Goal: Information Seeking & Learning: Learn about a topic

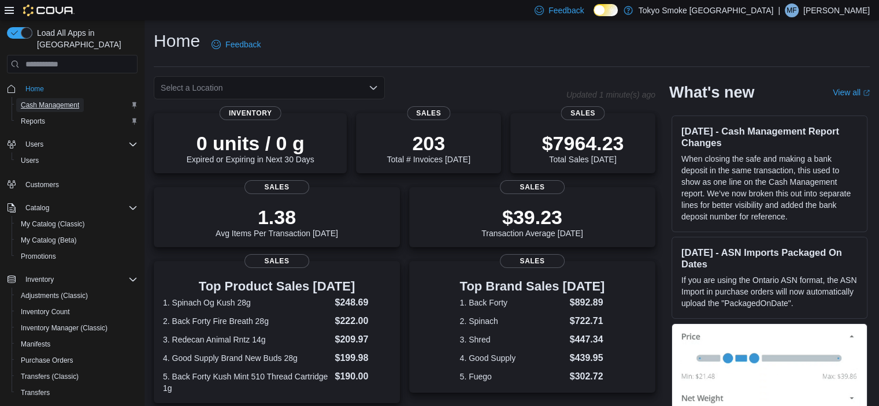
click at [46, 101] on span "Cash Management" at bounding box center [50, 105] width 58 height 9
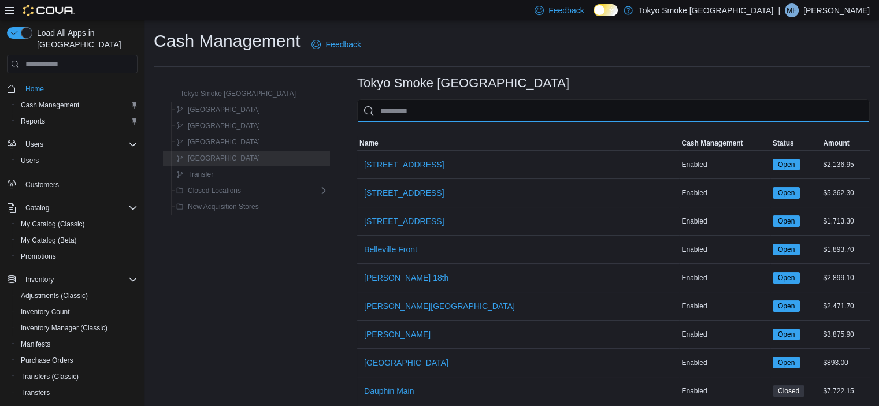
click at [474, 108] on input "This is a search bar. As you type, the results lower in the page will automatic…" at bounding box center [613, 110] width 513 height 23
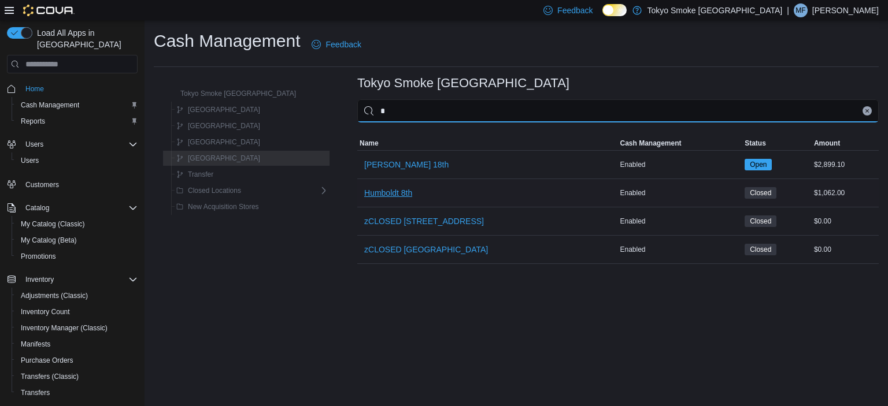
type input "*"
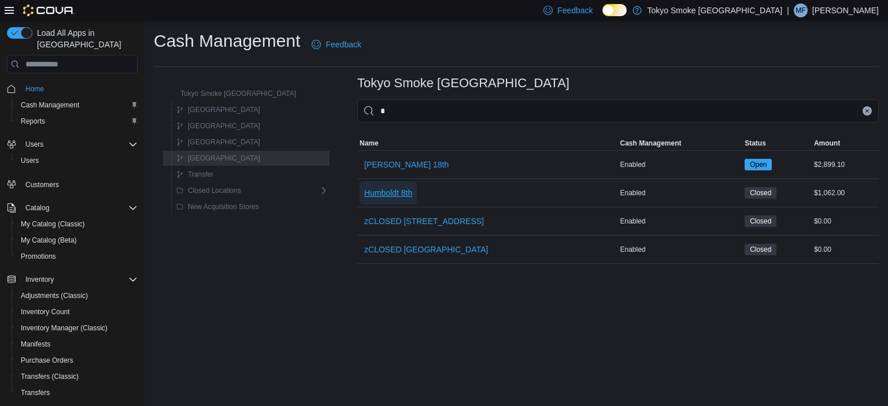
click at [364, 192] on span "Humboldt 8th" at bounding box center [388, 193] width 48 height 12
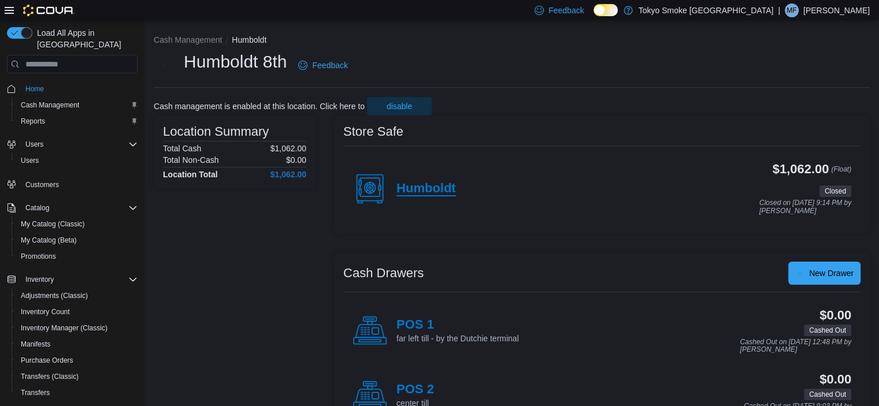
click at [429, 188] on h4 "Humboldt" at bounding box center [426, 188] width 60 height 15
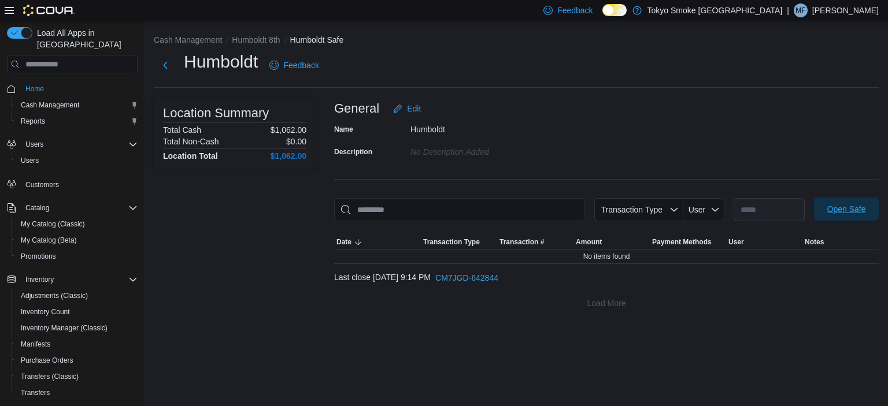
click at [844, 210] on span "Open Safe" at bounding box center [846, 209] width 39 height 12
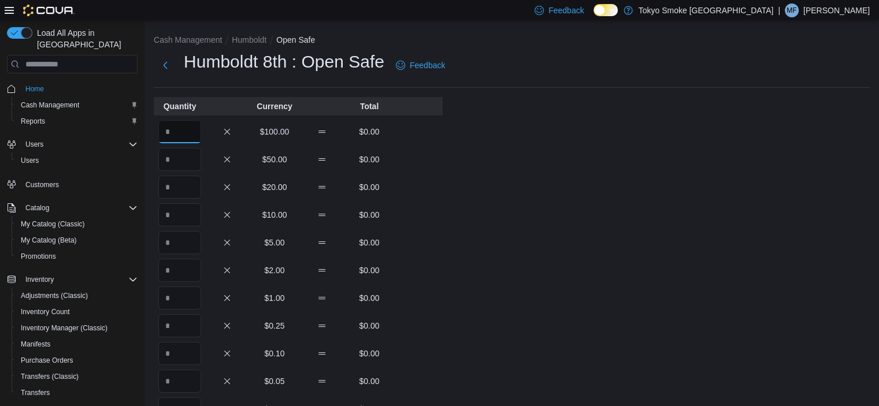
click at [183, 129] on input "Quantity" at bounding box center [179, 131] width 43 height 23
type input "*"
type input "**"
type input "***"
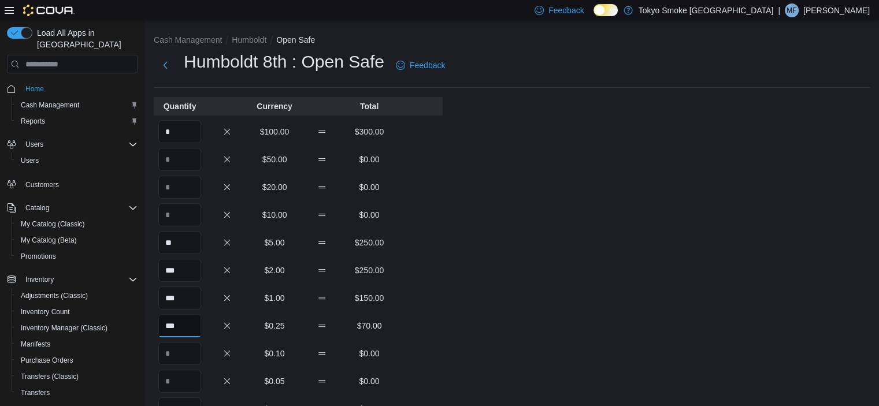
type input "***"
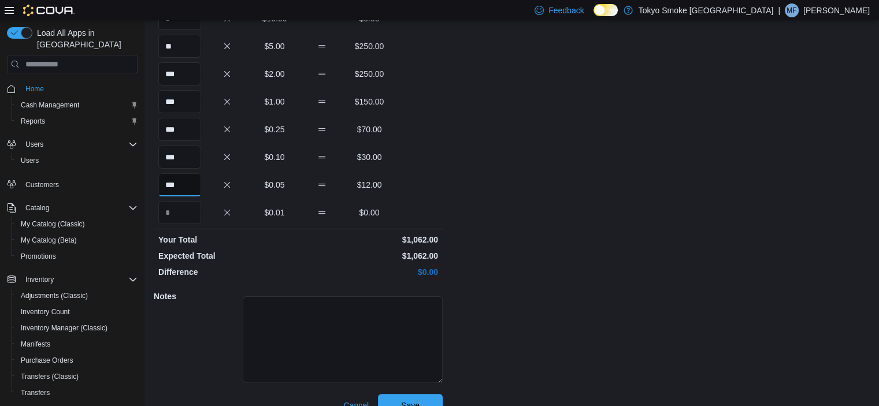
scroll to position [217, 0]
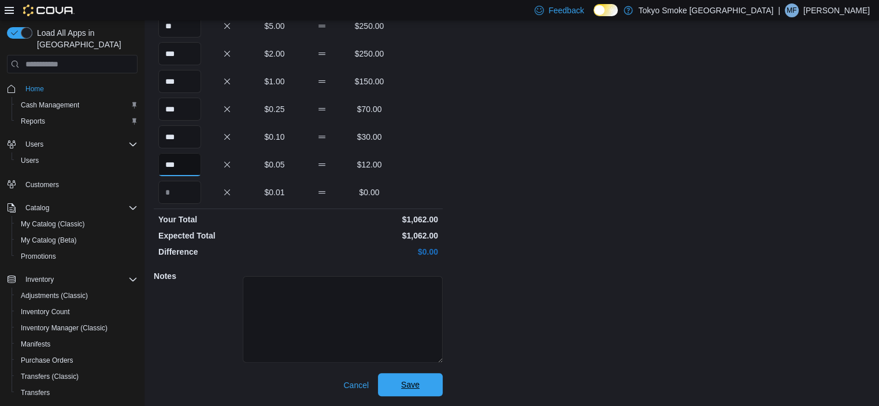
type input "***"
click at [422, 387] on span "Save" at bounding box center [410, 384] width 51 height 23
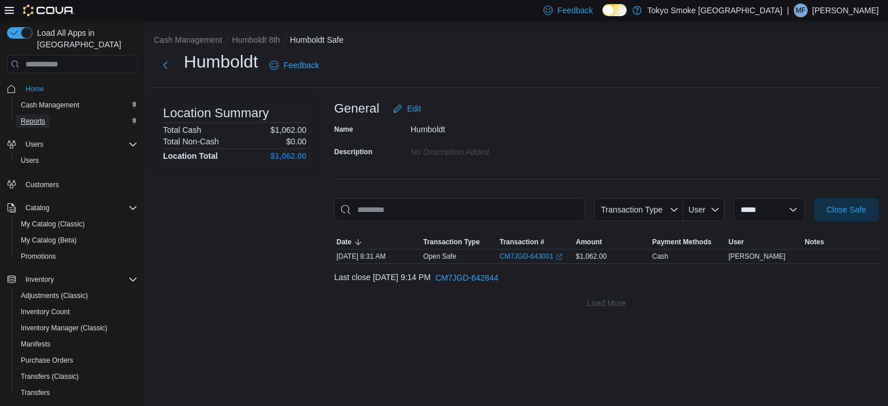
click at [39, 117] on span "Reports" at bounding box center [33, 121] width 24 height 9
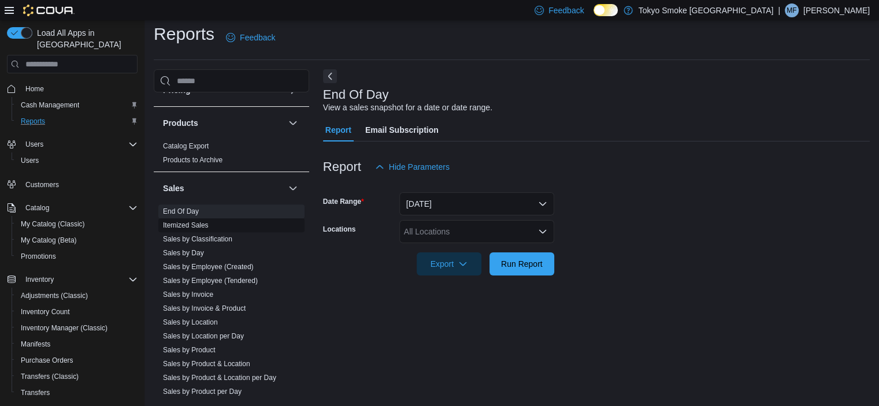
scroll to position [578, 0]
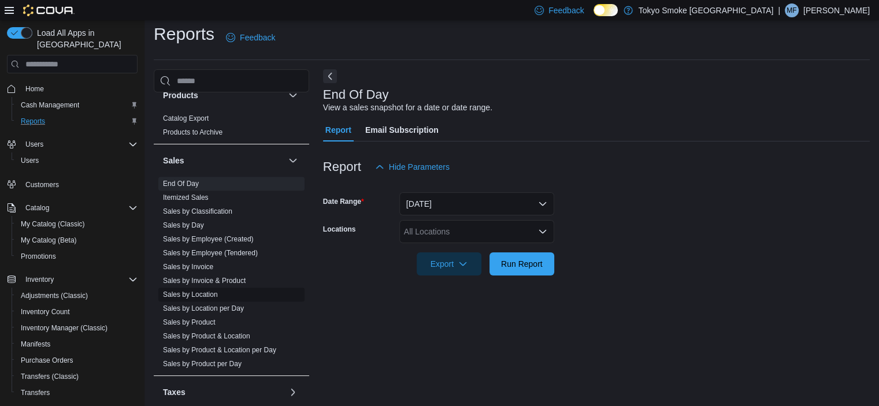
click at [209, 295] on link "Sales by Location" at bounding box center [190, 295] width 55 height 8
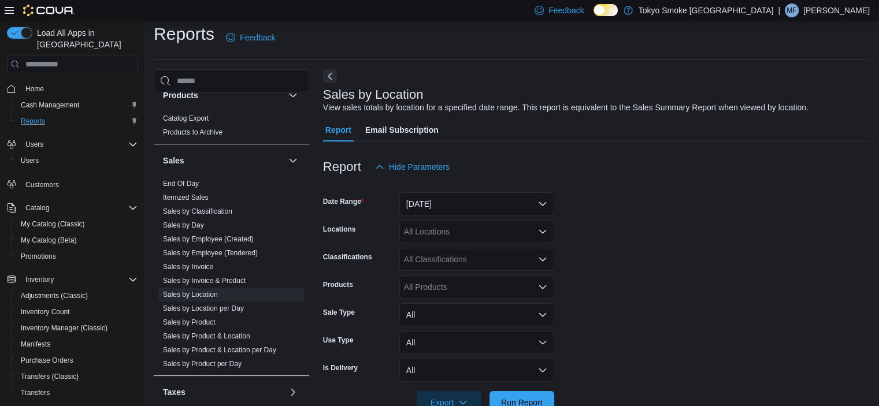
scroll to position [27, 0]
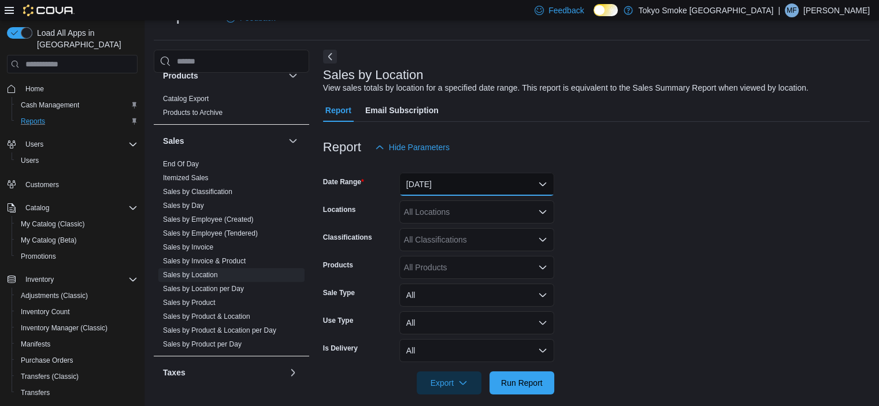
click at [446, 183] on button "[DATE]" at bounding box center [476, 184] width 155 height 23
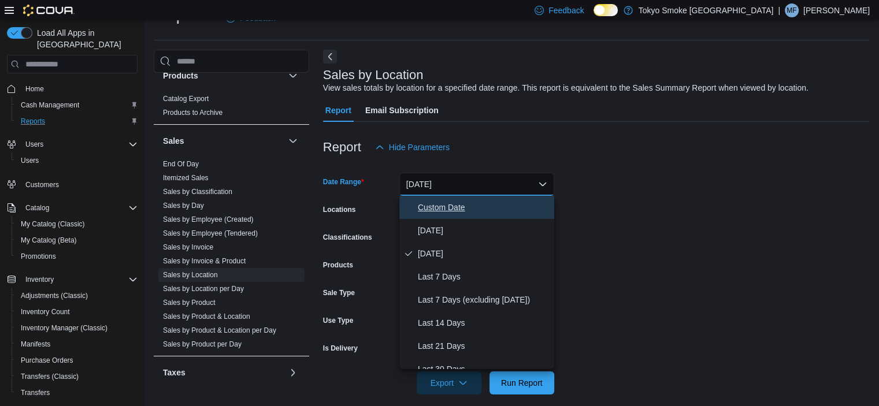
click at [438, 209] on span "Custom Date" at bounding box center [484, 208] width 132 height 14
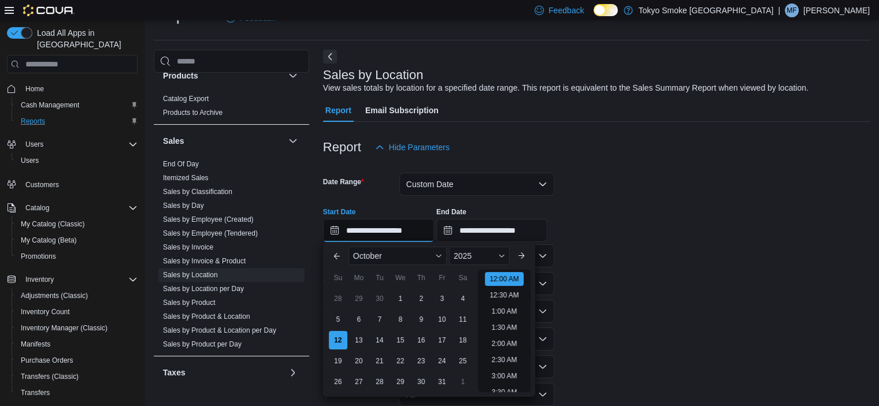
click at [333, 231] on input "**********" at bounding box center [378, 230] width 111 height 23
click at [331, 323] on div "5" at bounding box center [338, 320] width 20 height 20
type input "**********"
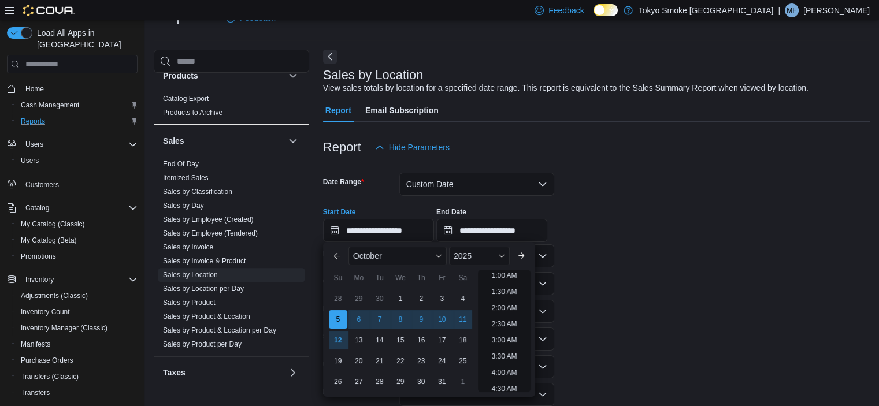
scroll to position [2, 0]
click at [455, 231] on input "**********" at bounding box center [491, 230] width 111 height 23
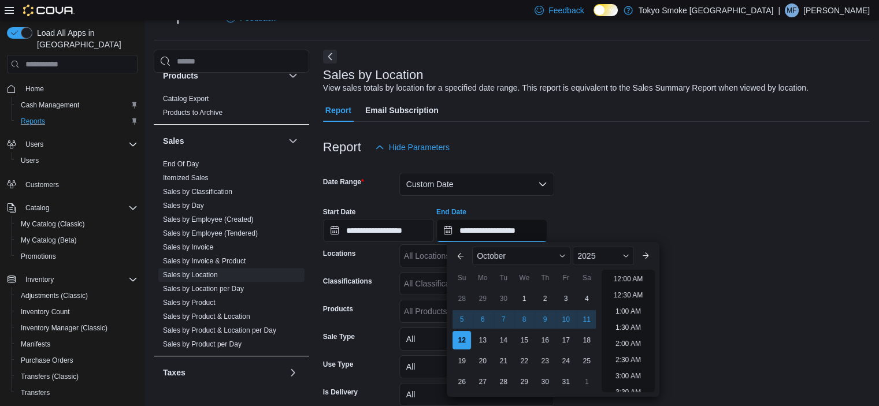
scroll to position [657, 0]
click at [586, 318] on div "11" at bounding box center [587, 320] width 20 height 20
type input "**********"
click at [632, 199] on div "**********" at bounding box center [596, 220] width 547 height 44
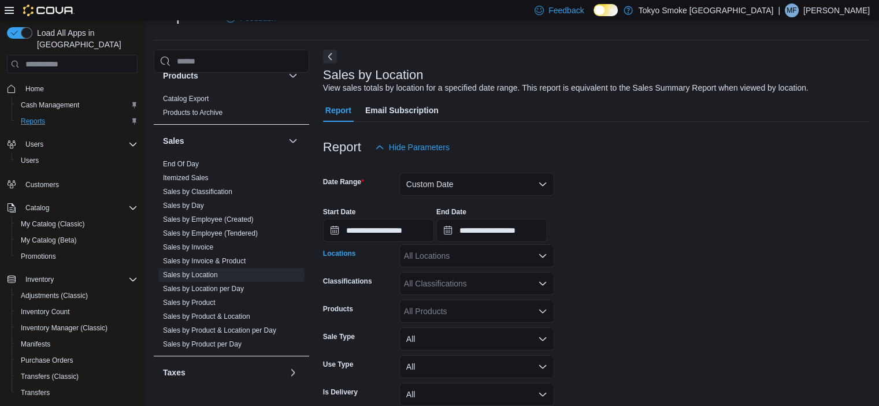
click at [507, 257] on div "All Locations" at bounding box center [476, 255] width 155 height 23
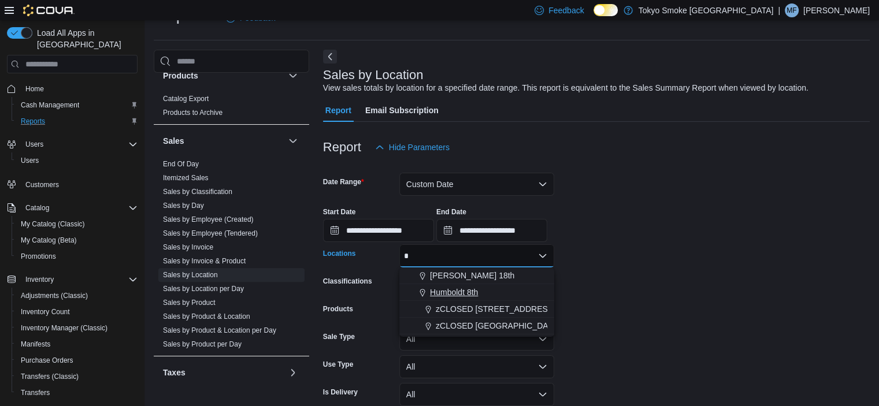
type input "*"
click at [453, 288] on span "Humboldt 8th" at bounding box center [454, 293] width 48 height 12
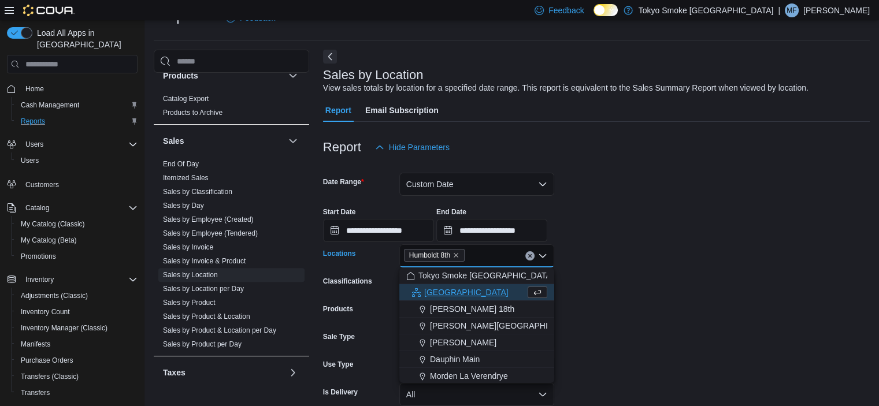
click at [662, 252] on form "**********" at bounding box center [596, 299] width 547 height 280
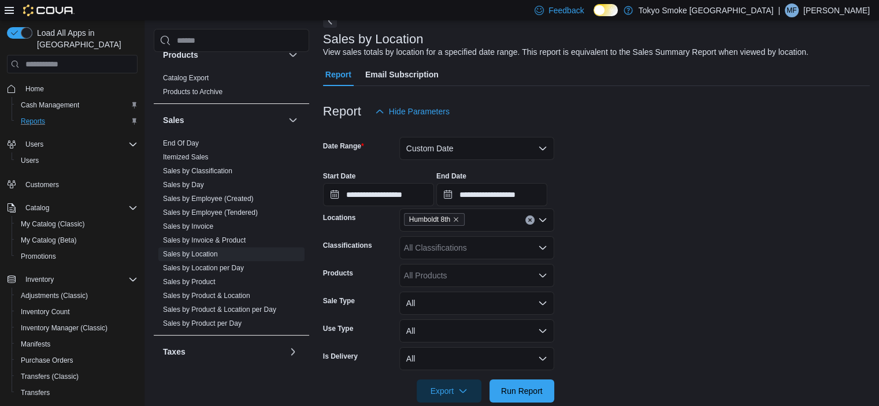
scroll to position [81, 0]
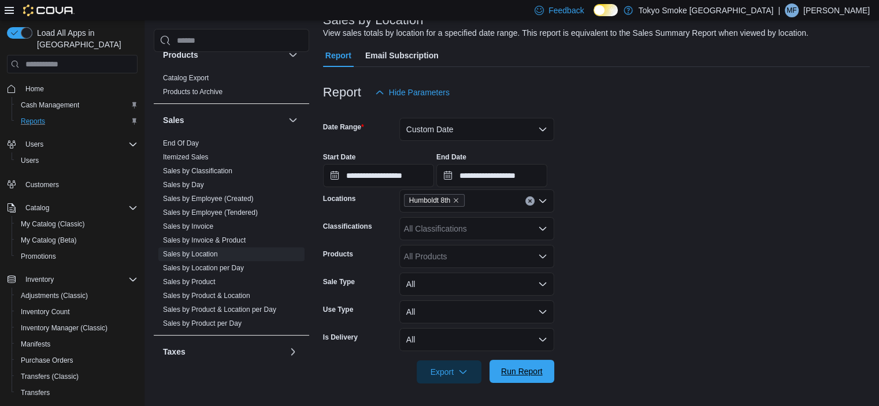
click at [510, 367] on span "Run Report" at bounding box center [522, 372] width 42 height 12
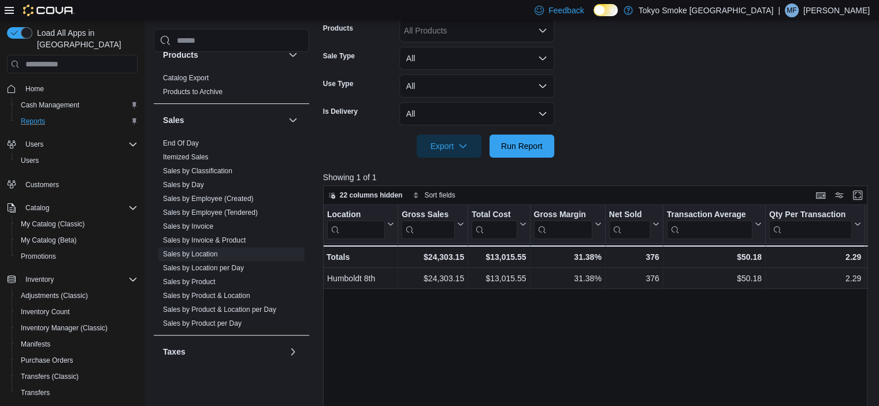
scroll to position [313, 0]
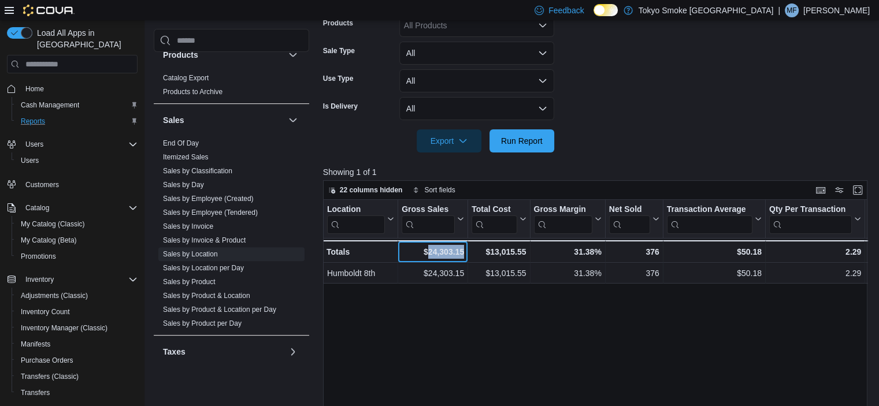
drag, startPoint x: 463, startPoint y: 249, endPoint x: 428, endPoint y: 251, distance: 35.4
click at [428, 251] on div "$24,303.15" at bounding box center [433, 252] width 62 height 14
copy div "24,303.15"
click at [527, 249] on div "$13,015.55 - Total Cost, column 3, row 2" at bounding box center [499, 251] width 62 height 23
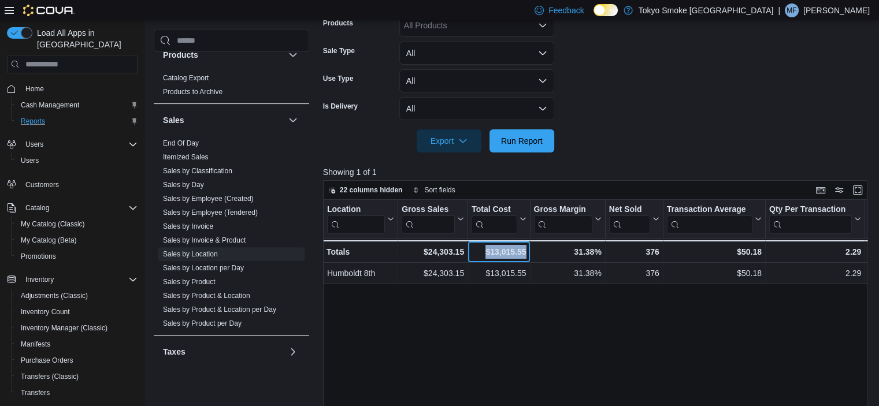
drag, startPoint x: 482, startPoint y: 250, endPoint x: 529, endPoint y: 248, distance: 47.4
click at [529, 248] on div "Totals - Location, column 1, row 2 $24,303.15 - Gross Sales, column 2, row 2 $1…" at bounding box center [636, 251] width 627 height 23
copy div "$13,015.55 - Total Cost, column 3, row 2"
click at [509, 301] on div "Location Click to view column header actions Gross Sales Click to view column h…" at bounding box center [598, 353] width 550 height 306
drag, startPoint x: 525, startPoint y: 250, endPoint x: 491, endPoint y: 249, distance: 34.1
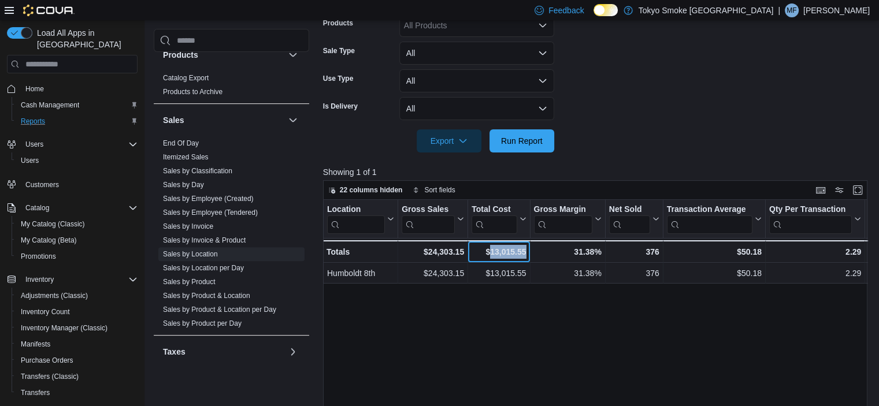
click at [491, 249] on div "$13,015.55" at bounding box center [499, 252] width 54 height 14
copy div "13,015.55"
drag, startPoint x: 600, startPoint y: 249, endPoint x: 573, endPoint y: 248, distance: 27.2
click at [573, 248] on div "31.38%" at bounding box center [567, 252] width 68 height 14
copy div "31.38%"
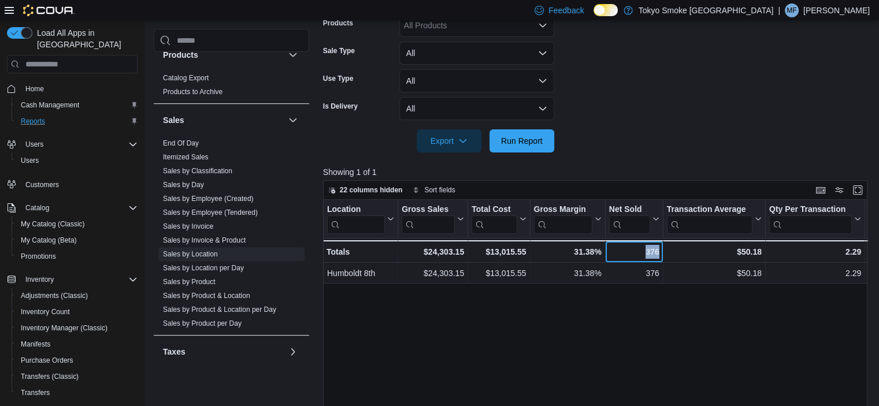
drag, startPoint x: 658, startPoint y: 250, endPoint x: 643, endPoint y: 250, distance: 15.0
click at [643, 250] on div "376" at bounding box center [634, 252] width 50 height 14
copy div "376"
drag, startPoint x: 761, startPoint y: 250, endPoint x: 737, endPoint y: 251, distance: 24.3
click at [737, 251] on div "$50.18 - Transaction Average, column 6, row 2" at bounding box center [715, 251] width 102 height 23
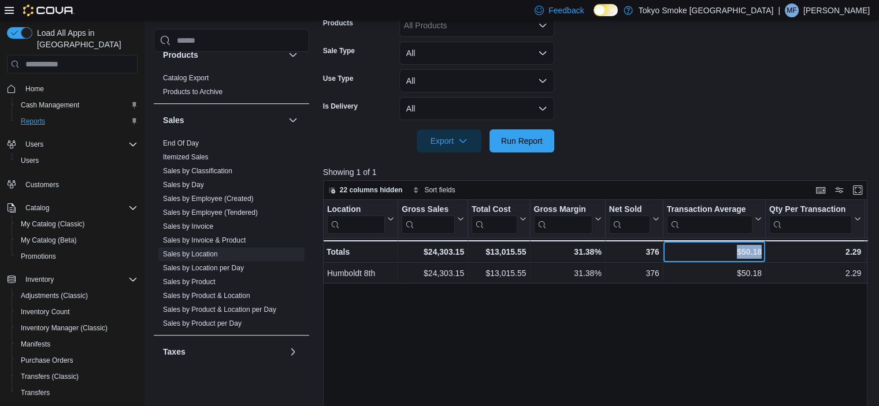
copy div "$50.18"
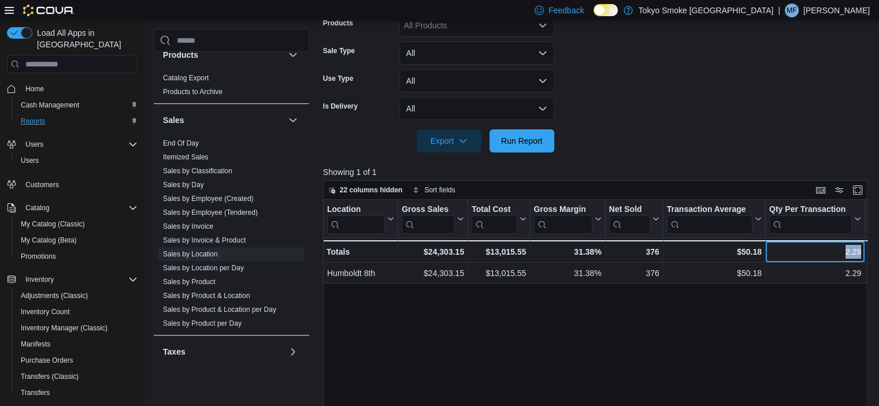
drag, startPoint x: 859, startPoint y: 250, endPoint x: 844, endPoint y: 250, distance: 15.6
click at [844, 250] on div "2.29" at bounding box center [815, 252] width 92 height 14
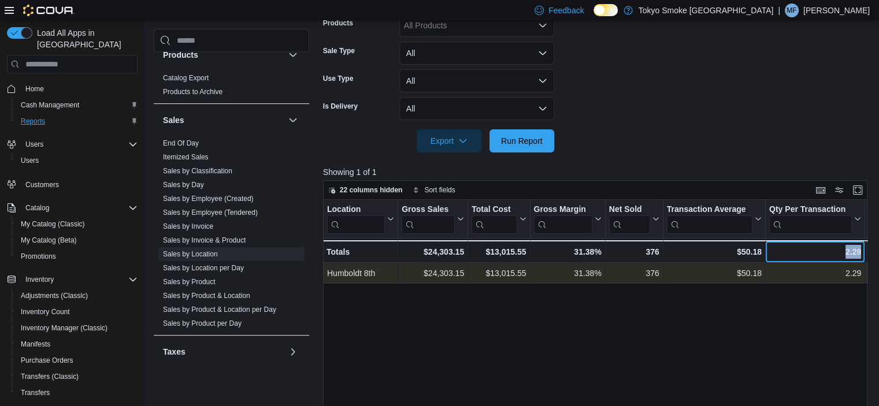
copy div "2.29"
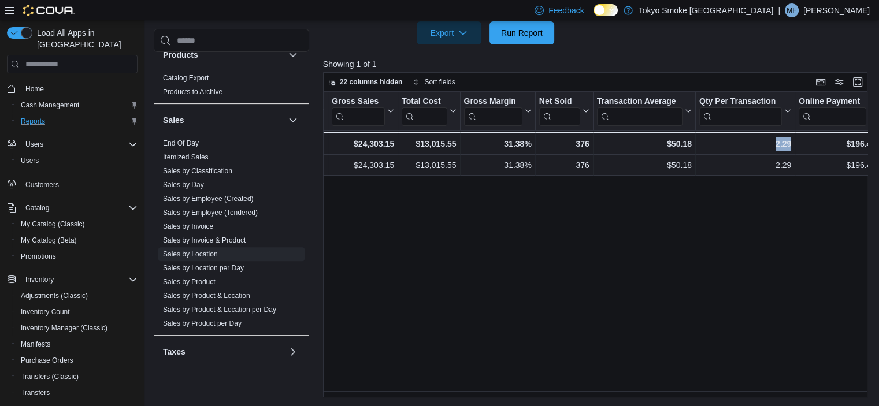
scroll to position [0, 76]
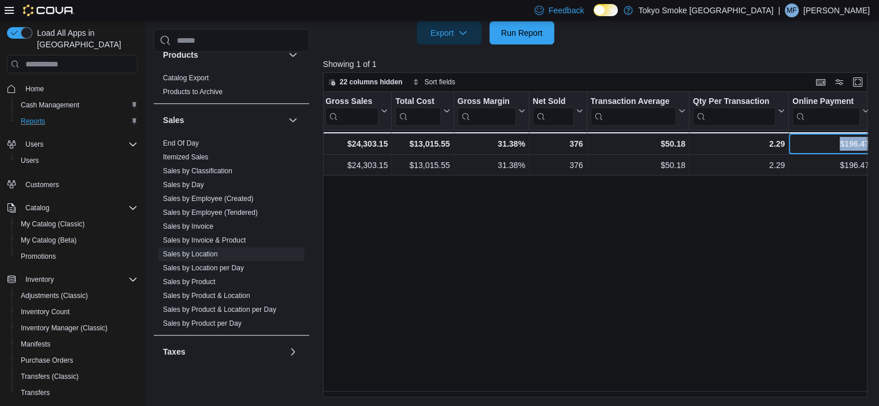
drag, startPoint x: 867, startPoint y: 141, endPoint x: 840, endPoint y: 143, distance: 26.7
click at [840, 143] on div "$196.47" at bounding box center [830, 144] width 77 height 14
copy div "$196.47"
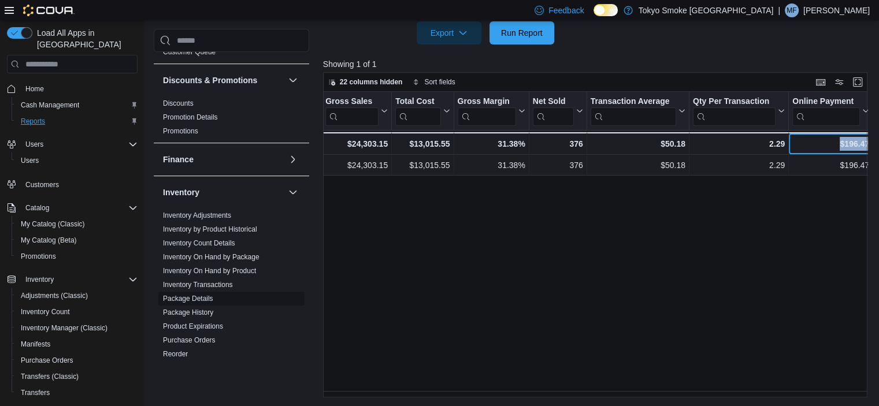
scroll to position [195, 0]
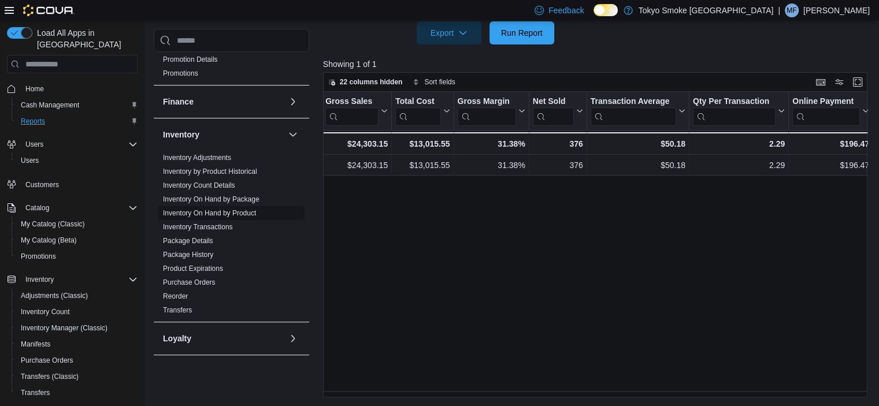
click at [181, 207] on span "Inventory On Hand by Product" at bounding box center [231, 213] width 146 height 14
click at [180, 210] on link "Inventory On Hand by Product" at bounding box center [209, 213] width 93 height 8
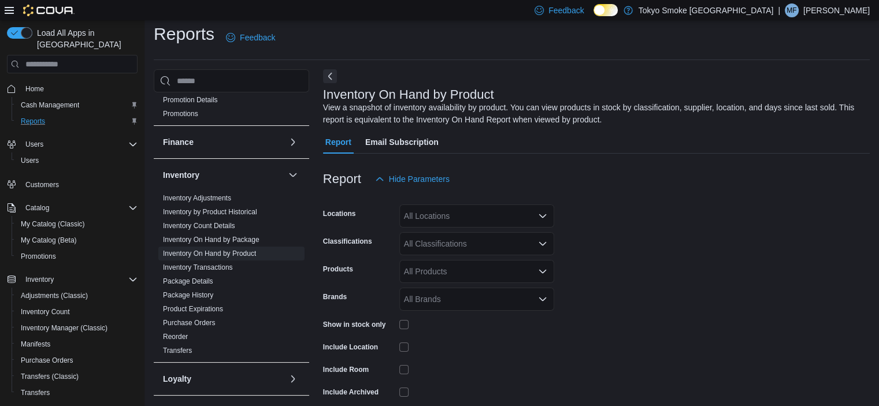
scroll to position [39, 0]
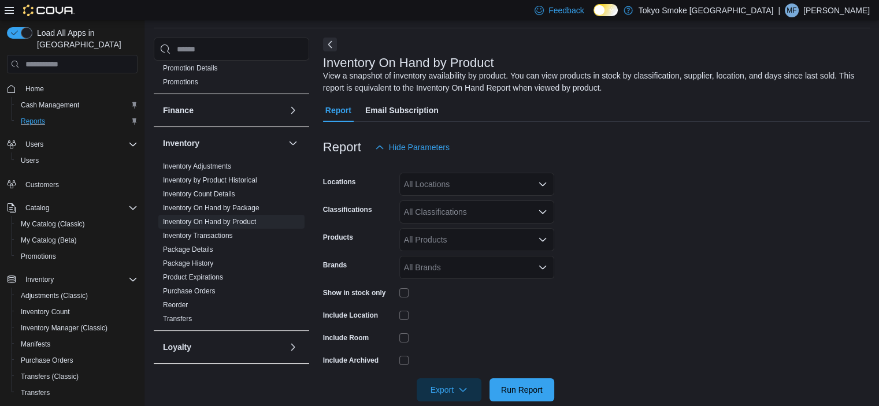
click at [464, 181] on div "All Locations" at bounding box center [476, 184] width 155 height 23
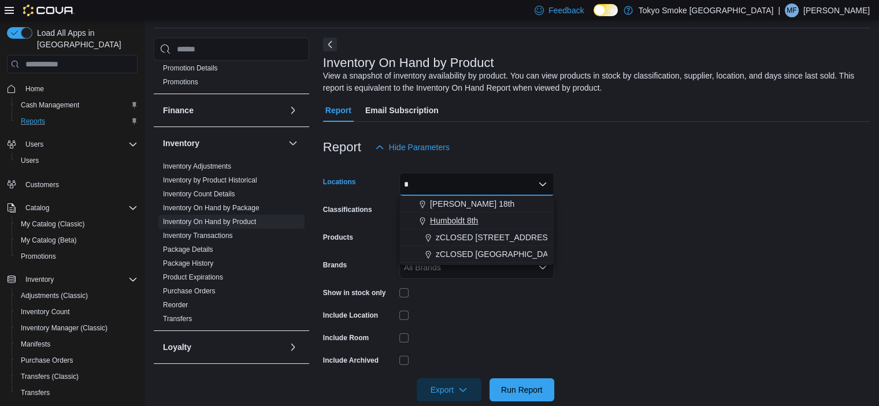
type input "*"
click at [456, 217] on span "Humboldt 8th" at bounding box center [454, 221] width 48 height 12
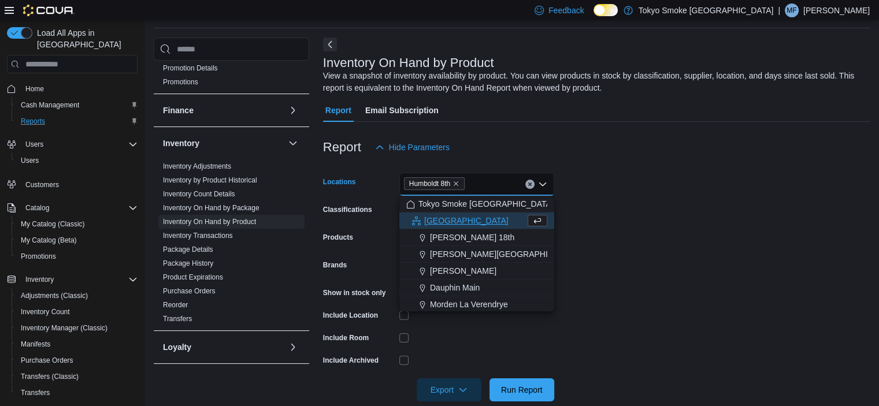
click at [664, 192] on form "Locations [GEOGRAPHIC_DATA] 8th Combo box. Selected. Humboldt 8th. Press Backsp…" at bounding box center [596, 280] width 547 height 243
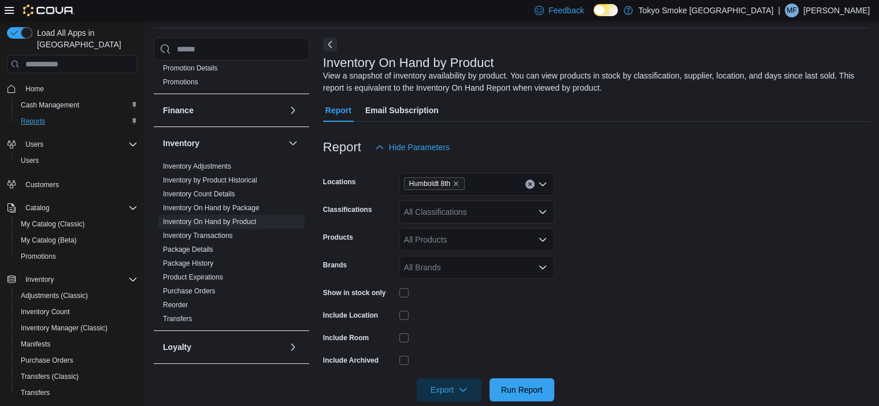
click at [481, 206] on div "All Classifications" at bounding box center [476, 212] width 155 height 23
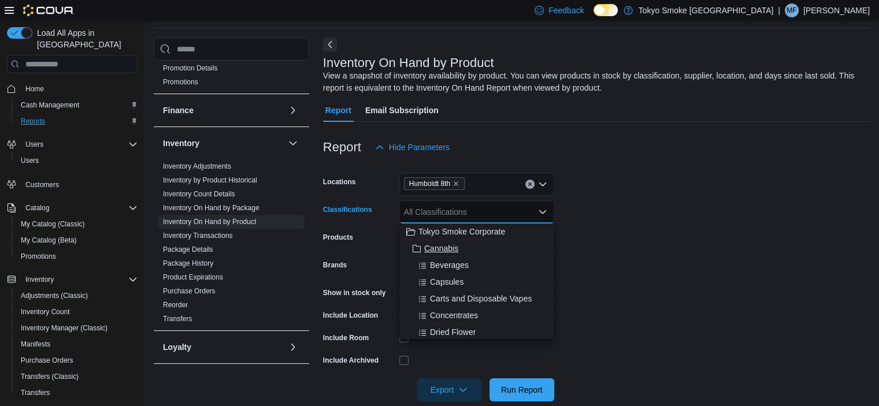
click at [439, 246] on span "Cannabis" at bounding box center [441, 249] width 34 height 12
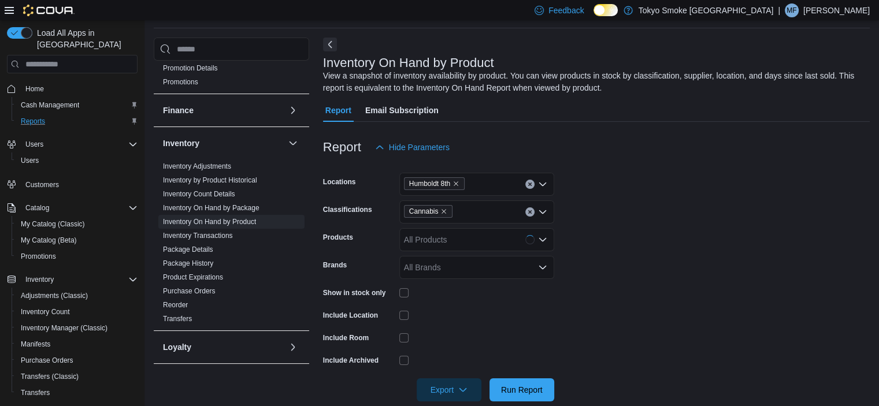
click at [643, 225] on form "Locations Humboldt 8th Classifications Cannabis Products All Products Brands Al…" at bounding box center [596, 280] width 547 height 243
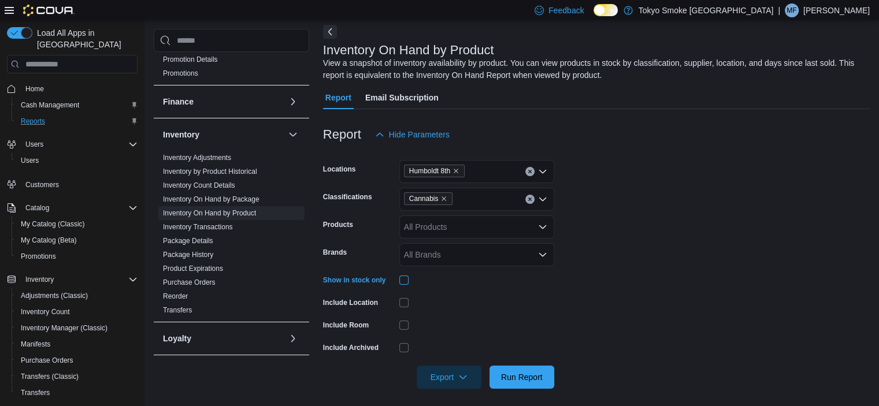
scroll to position [57, 0]
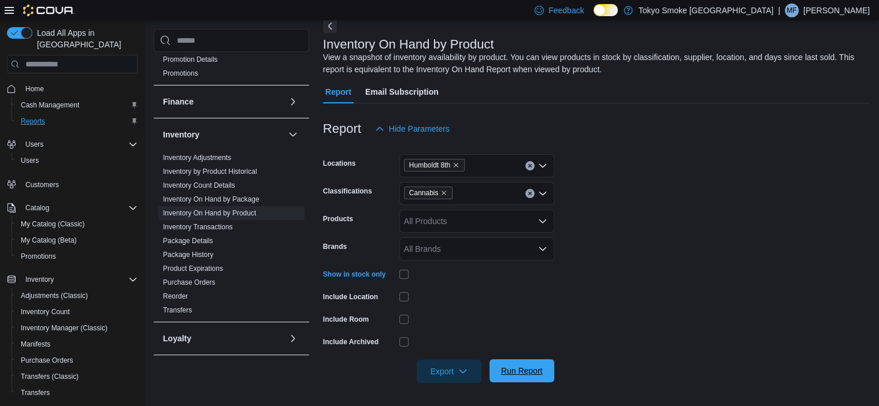
click at [538, 375] on span "Run Report" at bounding box center [522, 371] width 42 height 12
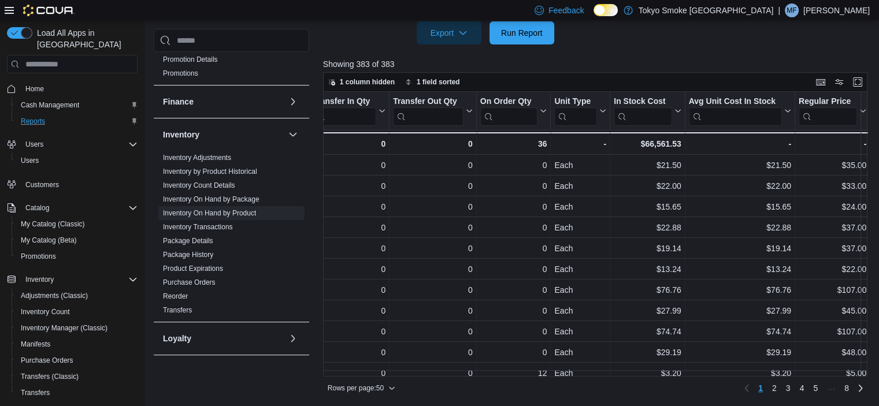
scroll to position [0, 605]
drag, startPoint x: 677, startPoint y: 140, endPoint x: 636, endPoint y: 143, distance: 40.6
click at [636, 143] on div "$66,561.53" at bounding box center [644, 144] width 67 height 14
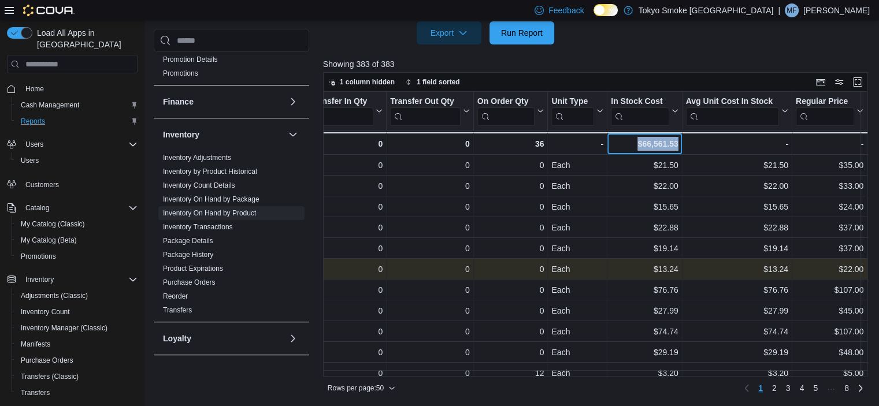
copy div "$66,561.53"
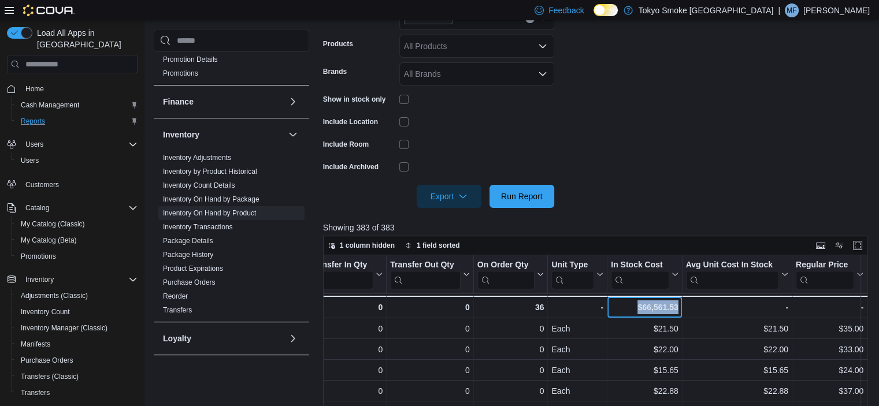
scroll to position [223, 0]
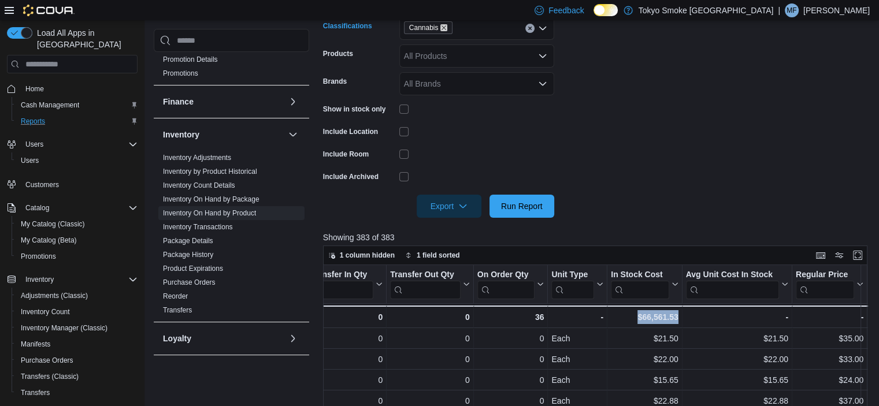
click at [442, 27] on icon "Remove Cannabis from selection in this group" at bounding box center [443, 27] width 7 height 7
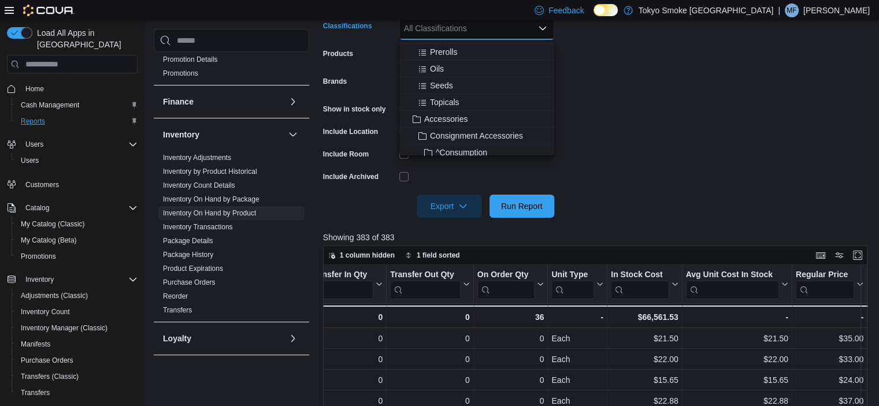
scroll to position [173, 0]
click at [450, 108] on span "Accessories" at bounding box center [445, 109] width 43 height 12
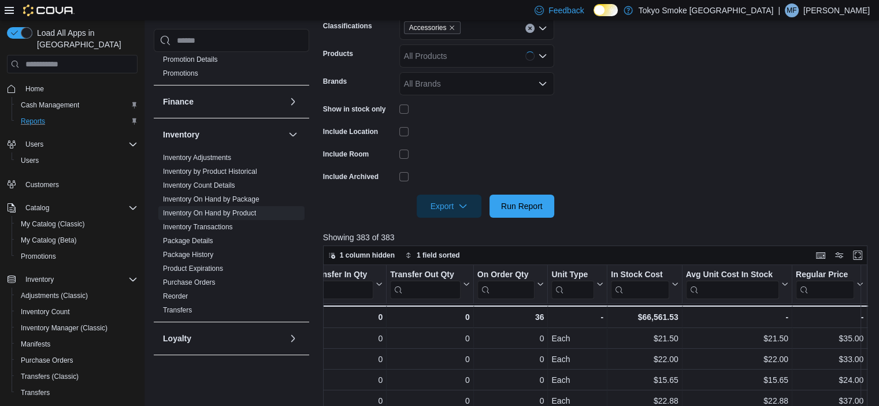
click at [686, 92] on form "Locations Humboldt 8th Classifications Accessories Products All Products Brands…" at bounding box center [598, 96] width 550 height 243
click at [525, 205] on span "Run Report" at bounding box center [522, 206] width 42 height 12
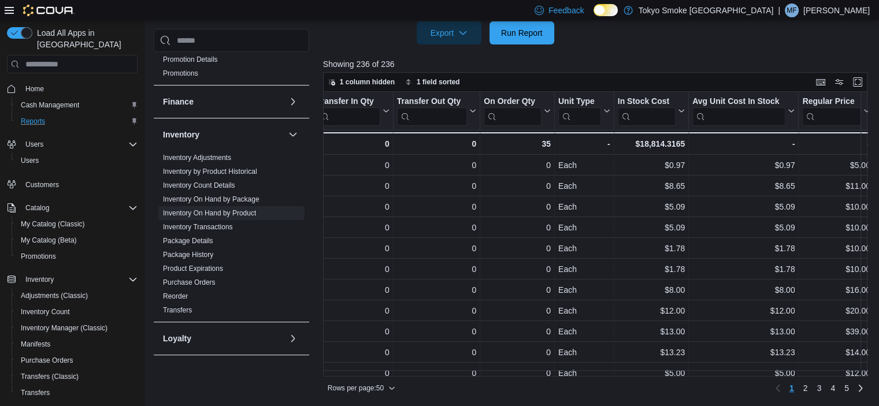
scroll to position [0, 583]
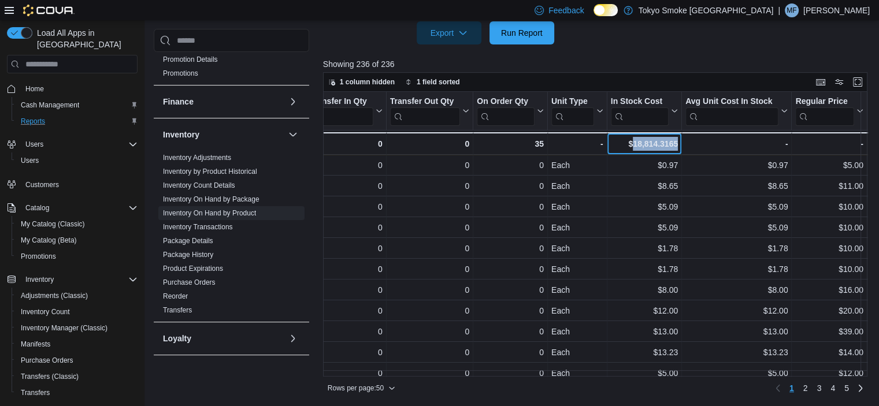
drag, startPoint x: 677, startPoint y: 141, endPoint x: 630, endPoint y: 143, distance: 47.4
click at [630, 143] on div "$18,814.3165" at bounding box center [643, 144] width 67 height 14
